Goal: Communication & Community: Answer question/provide support

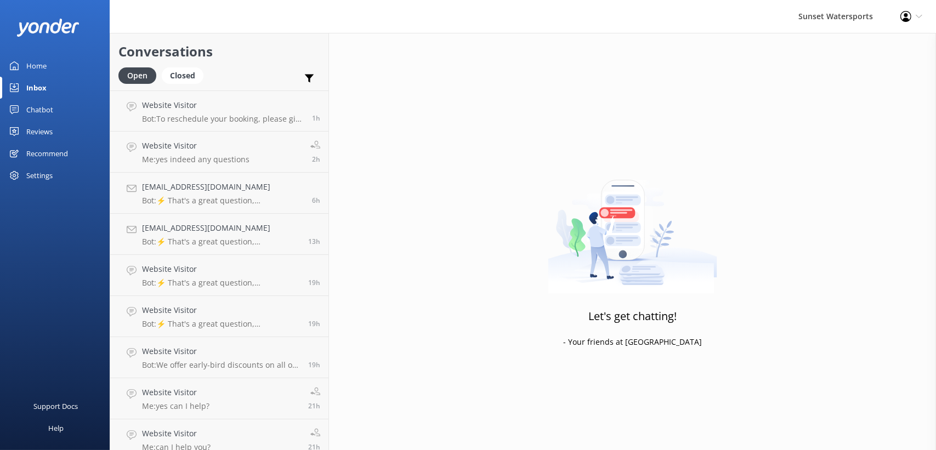
click at [221, 16] on div "Sunset Watersports Profile Settings Logout" at bounding box center [468, 16] width 936 height 33
click at [29, 63] on div "Home" at bounding box center [36, 66] width 20 height 22
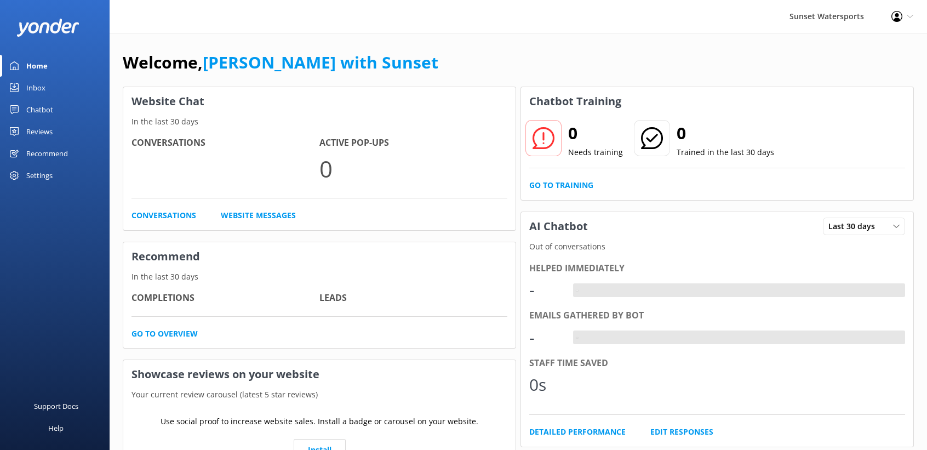
click at [31, 90] on div "Inbox" at bounding box center [35, 88] width 19 height 22
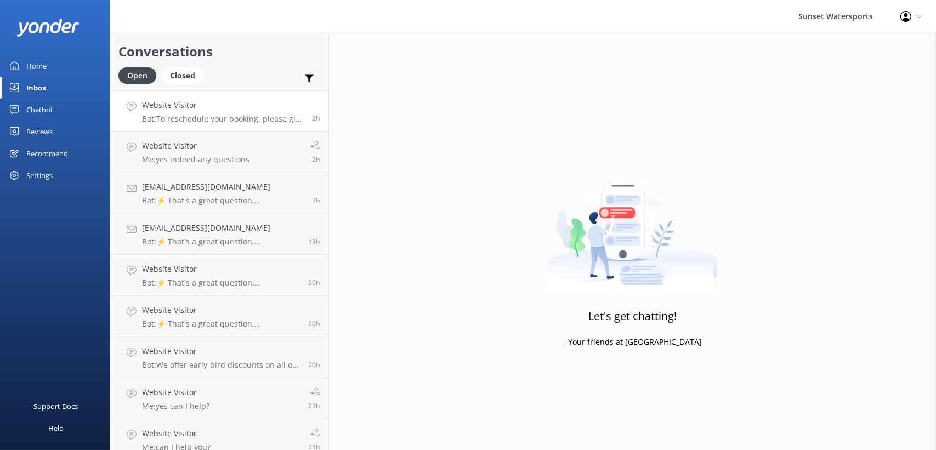
click at [174, 102] on h4 "Website Visitor" at bounding box center [223, 105] width 162 height 12
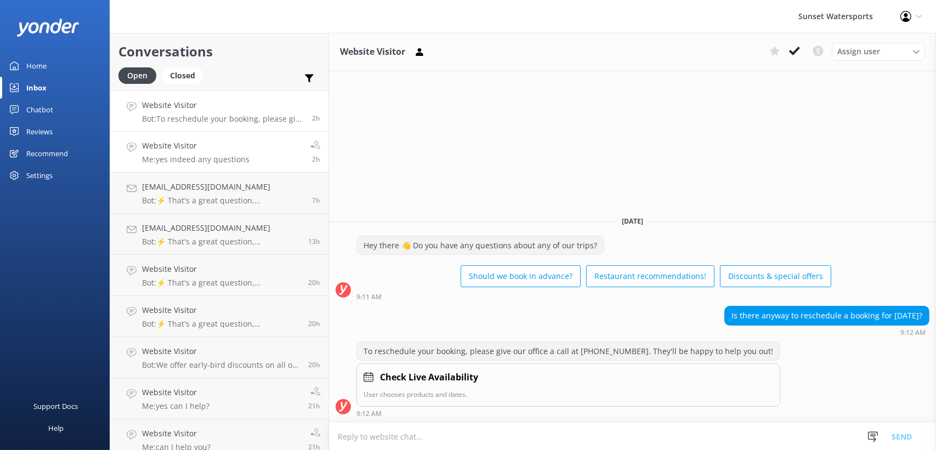
click at [172, 140] on h4 "Website Visitor" at bounding box center [195, 146] width 107 height 12
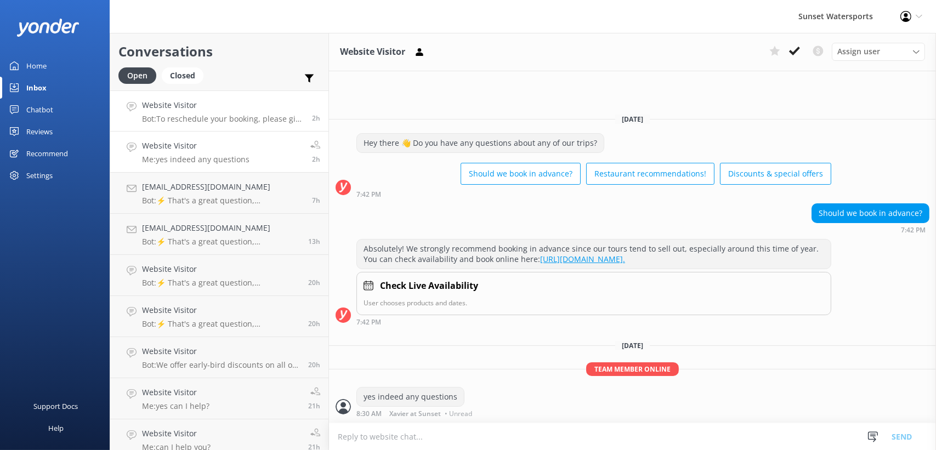
click at [197, 106] on h4 "Website Visitor" at bounding box center [223, 105] width 162 height 12
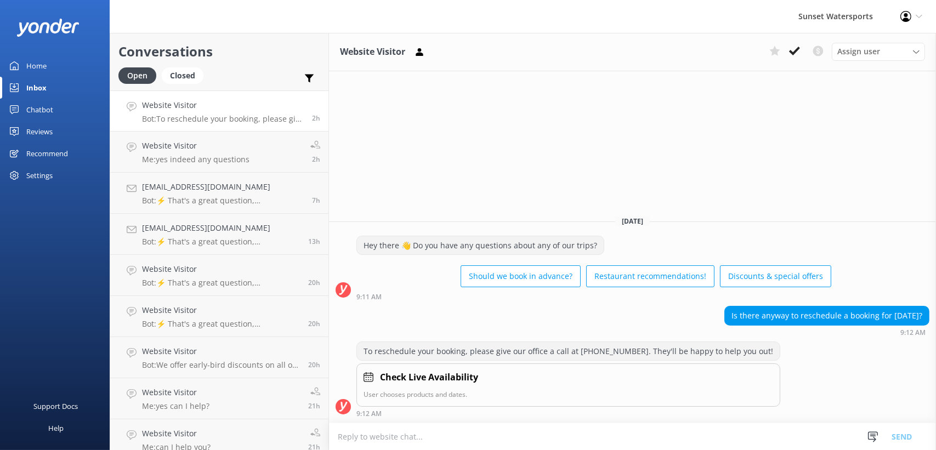
click at [28, 71] on div "Home" at bounding box center [36, 66] width 20 height 22
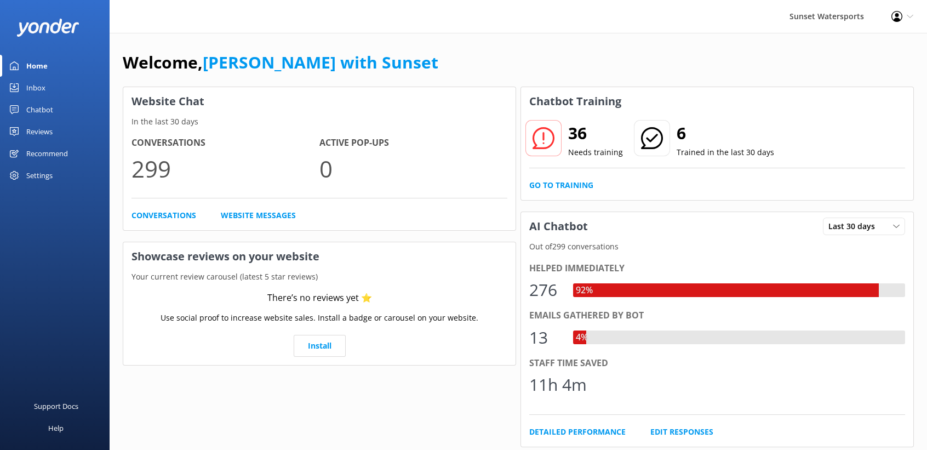
click at [38, 89] on div "Inbox" at bounding box center [35, 88] width 19 height 22
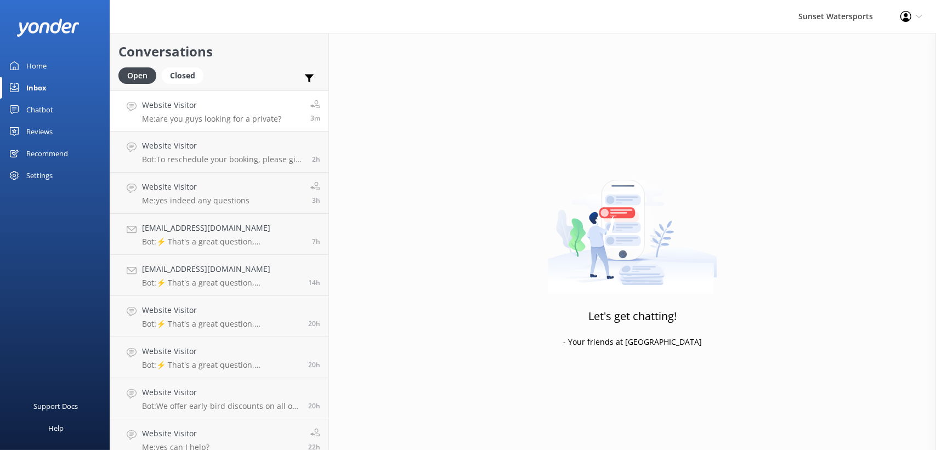
click at [228, 108] on h4 "Website Visitor" at bounding box center [211, 105] width 139 height 12
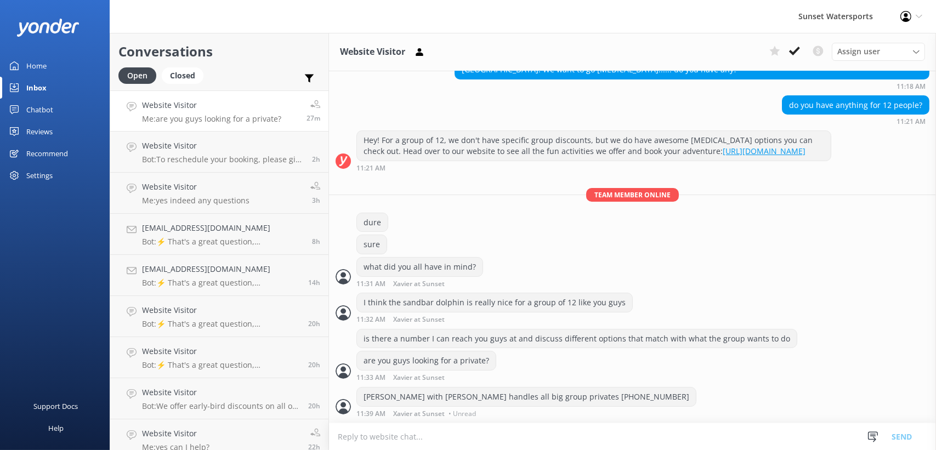
scroll to position [129, 0]
click at [20, 71] on link "Home" at bounding box center [55, 66] width 110 height 22
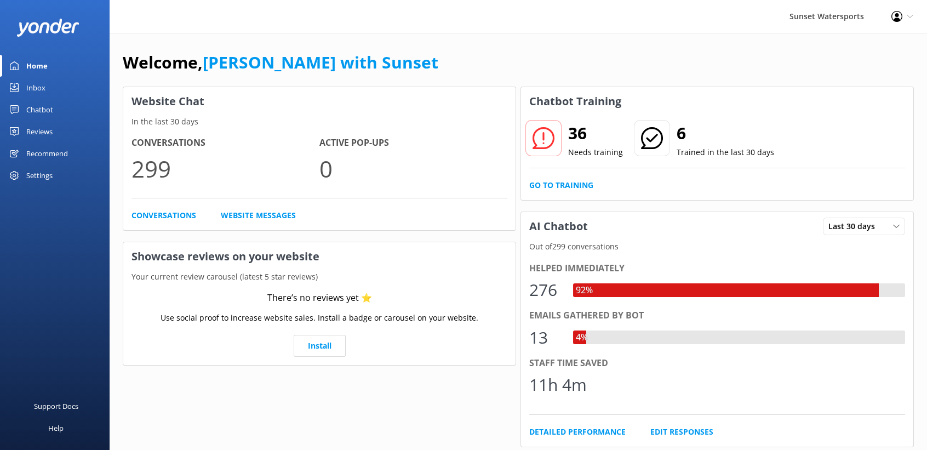
click at [28, 78] on div "Inbox" at bounding box center [35, 88] width 19 height 22
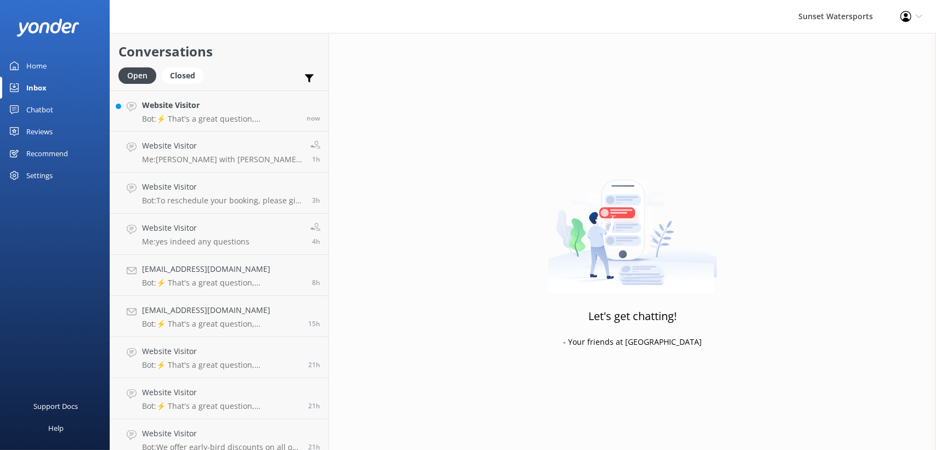
click at [582, 404] on div "Let's get chatting! - Your friends at Yonder" at bounding box center [632, 258] width 607 height 450
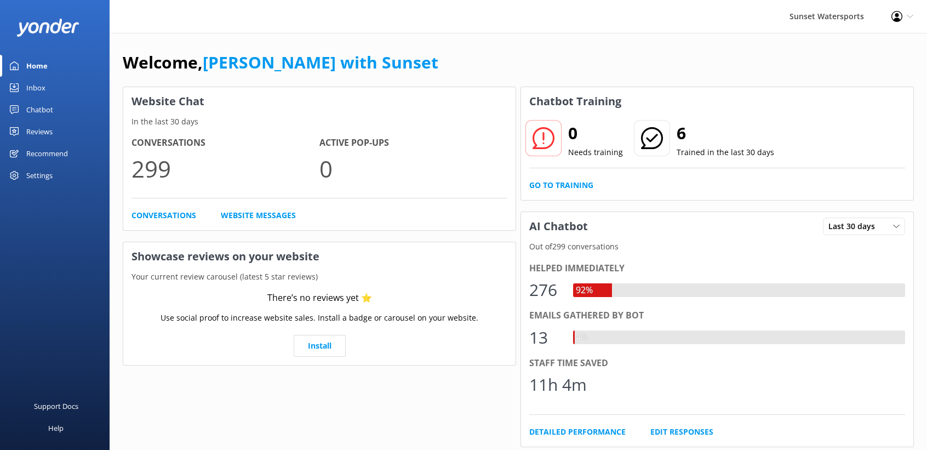
click at [21, 82] on link "Inbox" at bounding box center [55, 88] width 110 height 22
